Goal: Find specific page/section: Find specific page/section

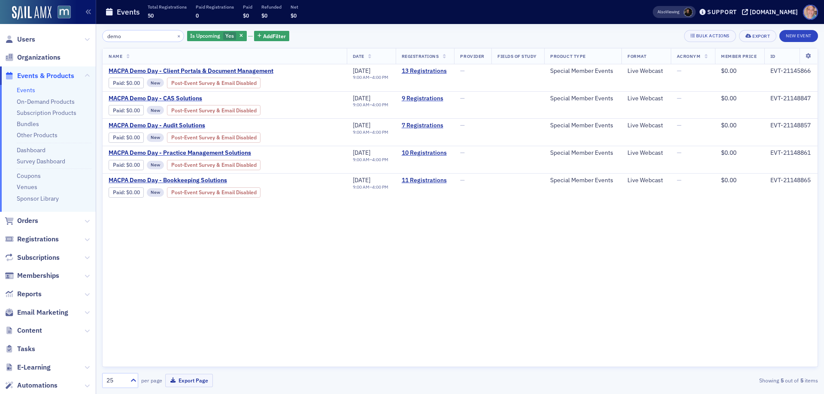
type input "demo"
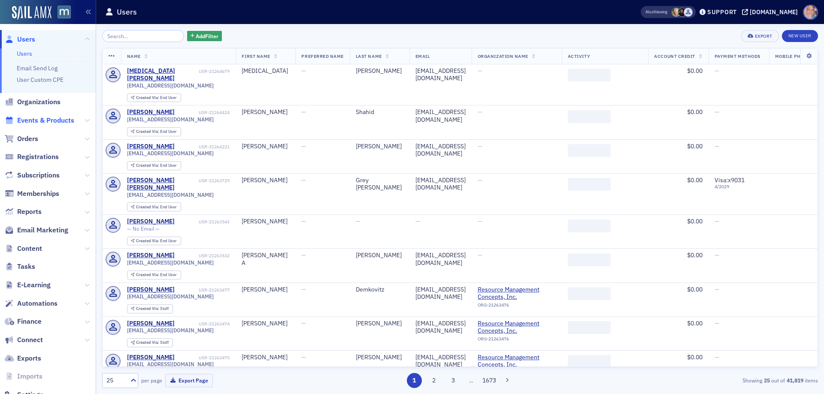
click at [40, 118] on span "Events & Products" at bounding box center [45, 120] width 57 height 9
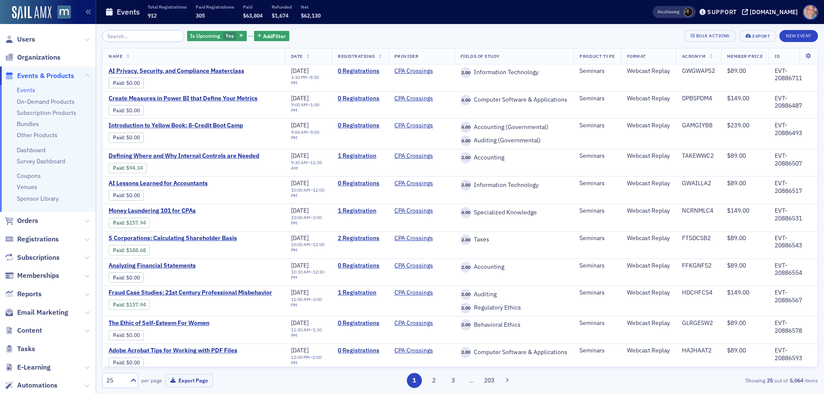
type input "w"
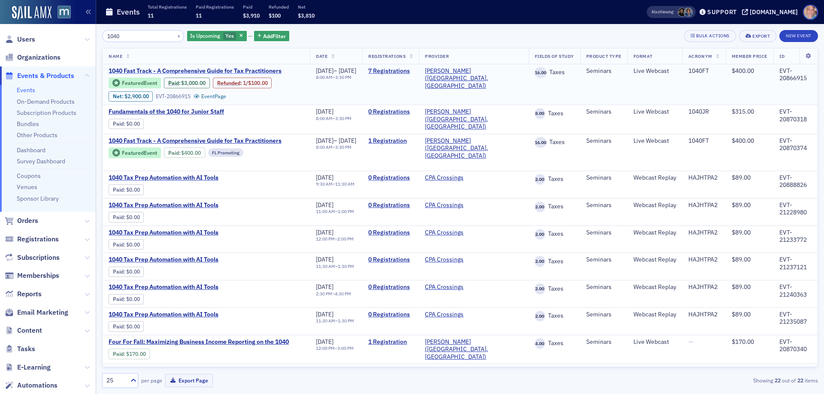
type input "1040"
click at [225, 69] on span "1040 Fast Track - A Comprehensive Guide for Tax Practitioners" at bounding box center [195, 71] width 173 height 8
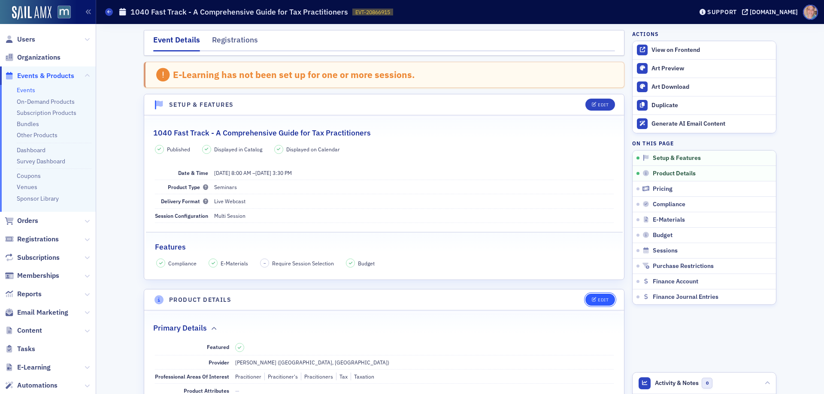
click at [589, 303] on button "Edit" at bounding box center [600, 300] width 30 height 12
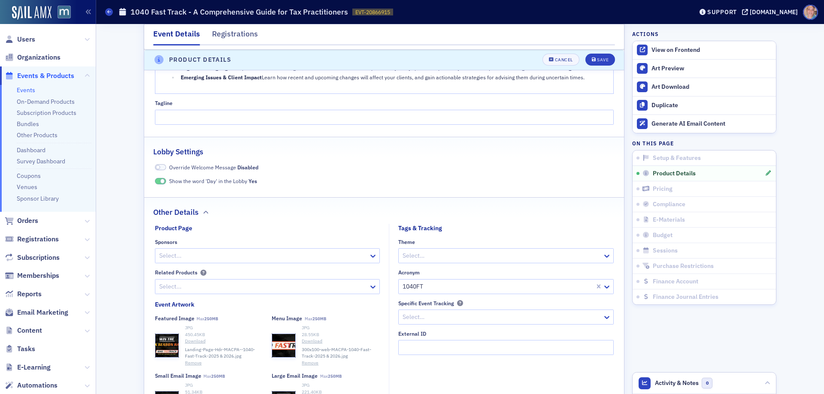
scroll to position [754, 0]
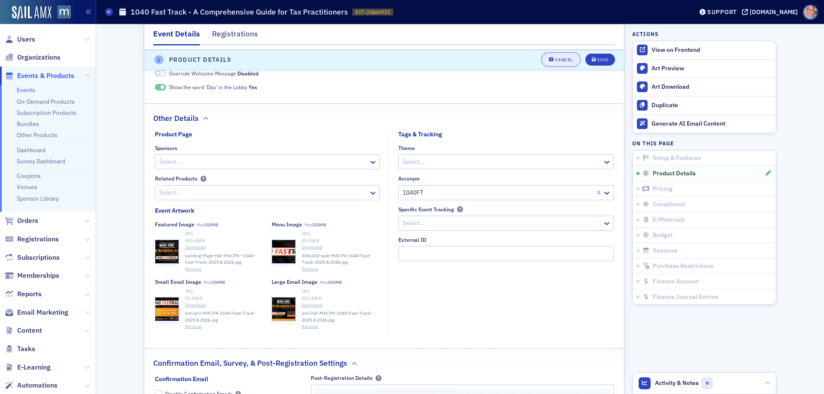
click at [567, 58] on div "Cancel" at bounding box center [564, 60] width 18 height 5
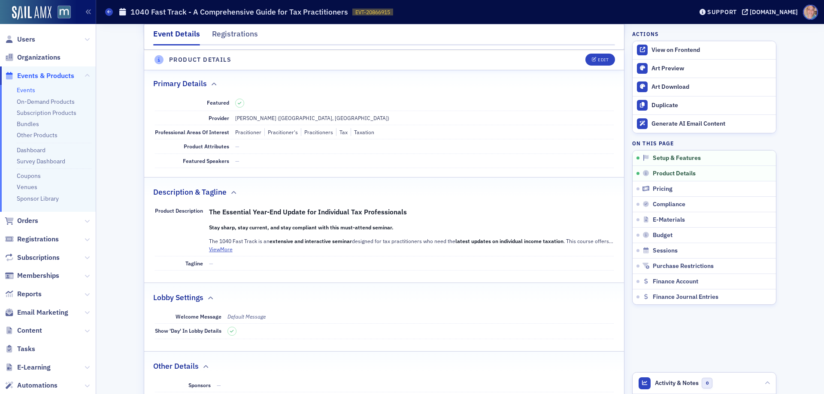
scroll to position [239, 0]
